Goal: Information Seeking & Learning: Learn about a topic

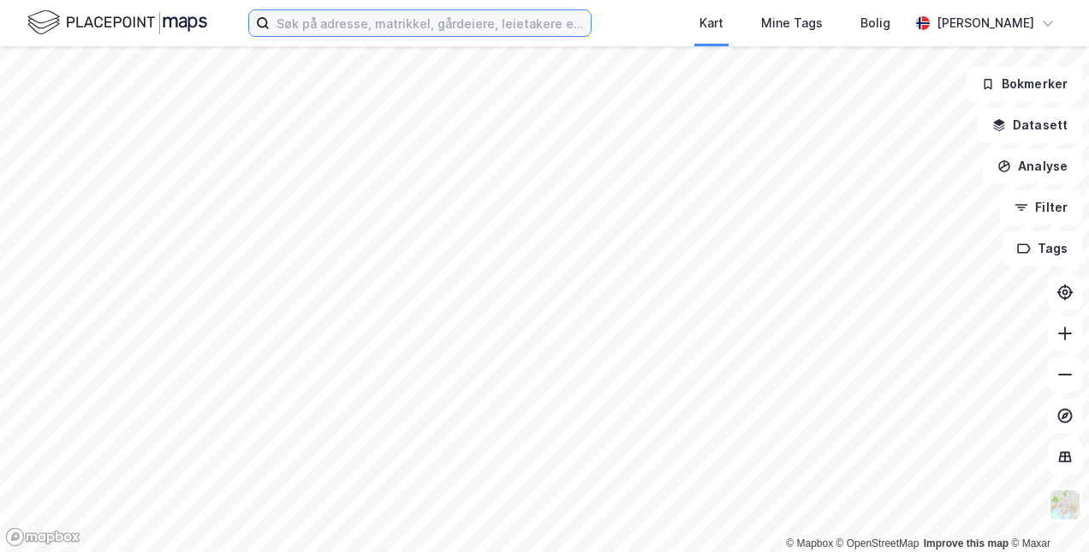
click at [574, 19] on input at bounding box center [430, 23] width 321 height 26
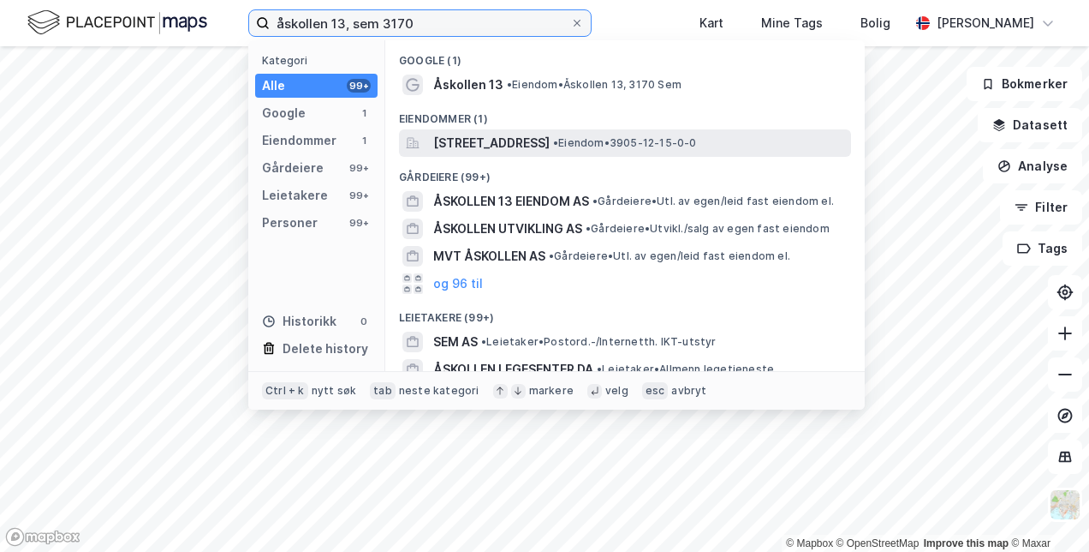
type input "åskollen 13, sem 3170"
click at [519, 137] on span "[STREET_ADDRESS]" at bounding box center [491, 143] width 116 height 21
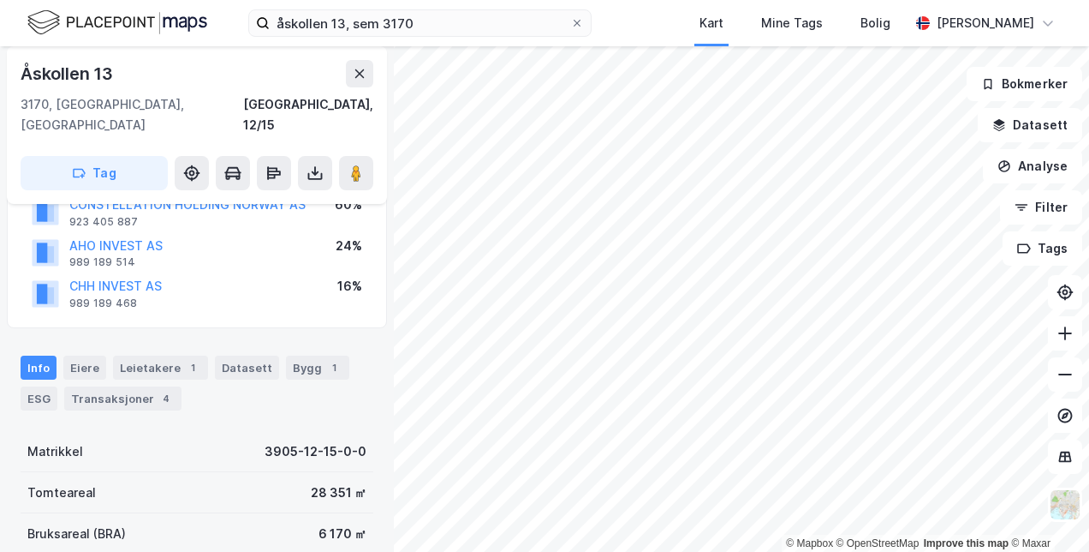
scroll to position [171, 0]
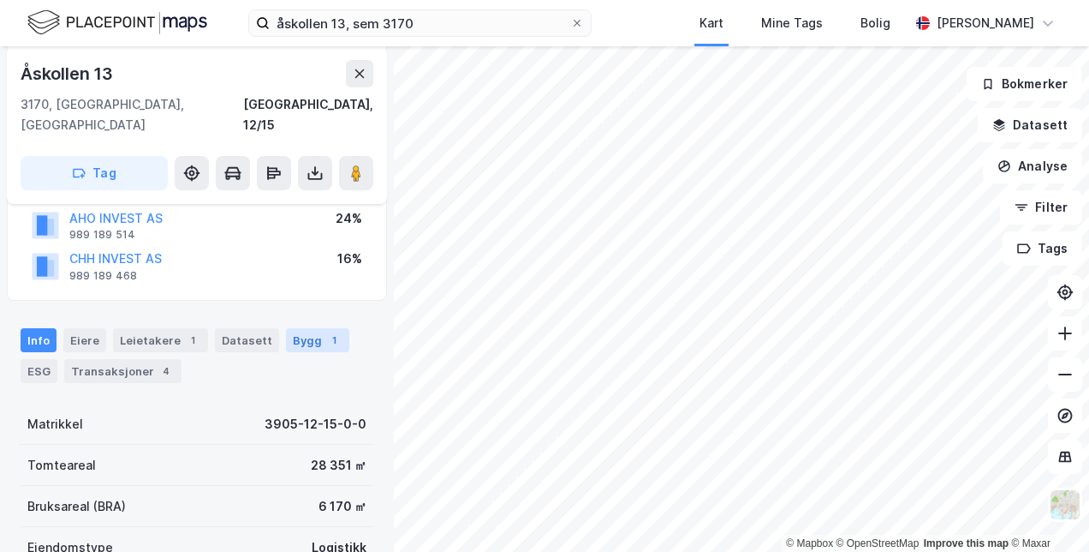
click at [325, 331] on div "1" at bounding box center [333, 339] width 17 height 17
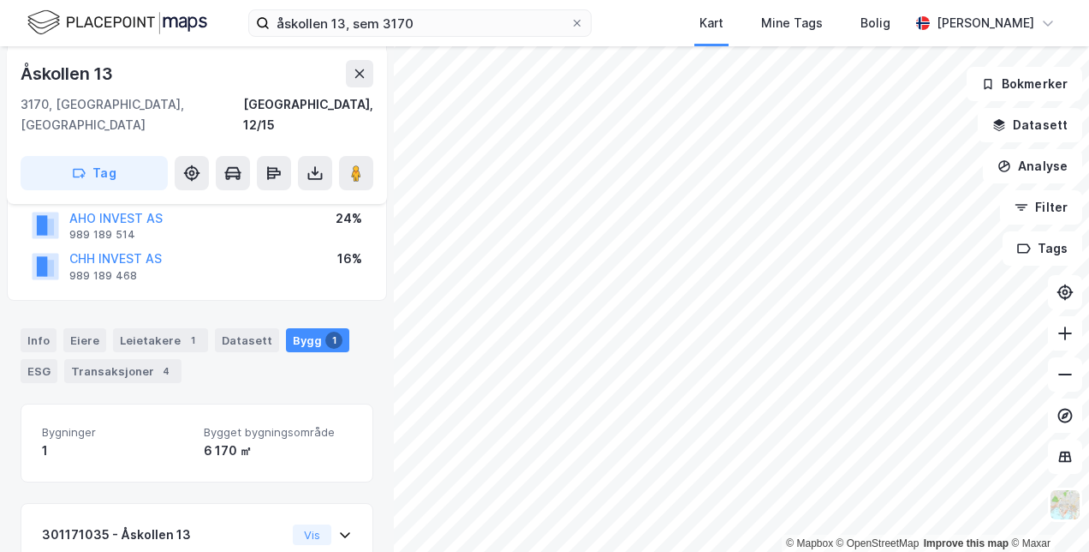
scroll to position [312, 0]
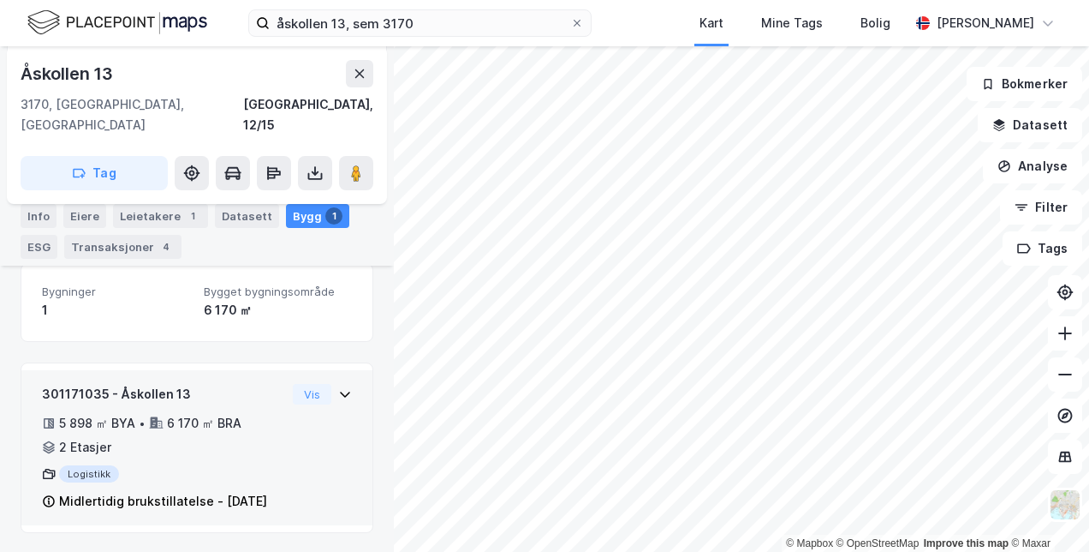
click at [340, 391] on icon at bounding box center [345, 394] width 10 height 6
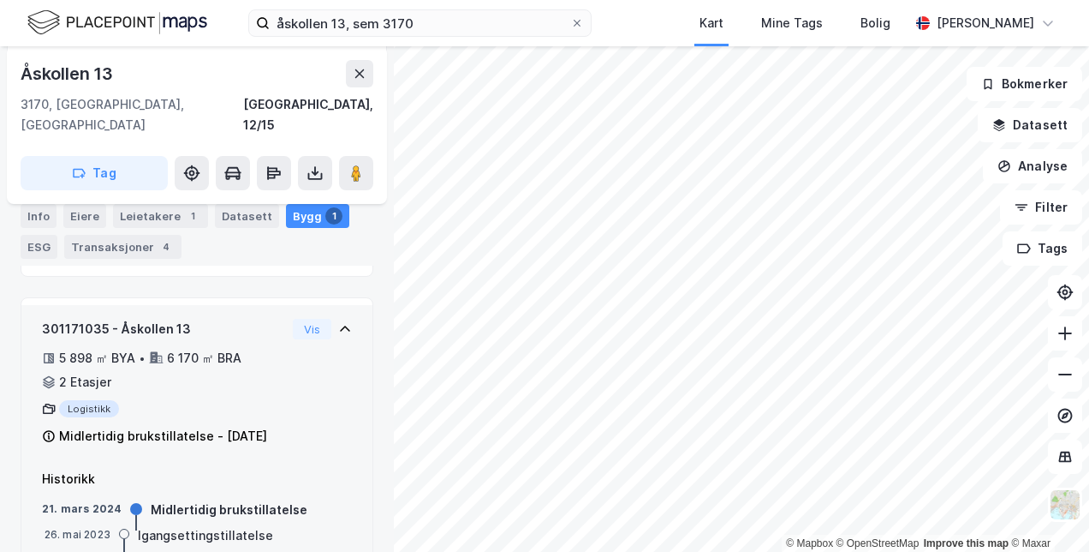
scroll to position [428, 0]
